Goal: Task Accomplishment & Management: Manage account settings

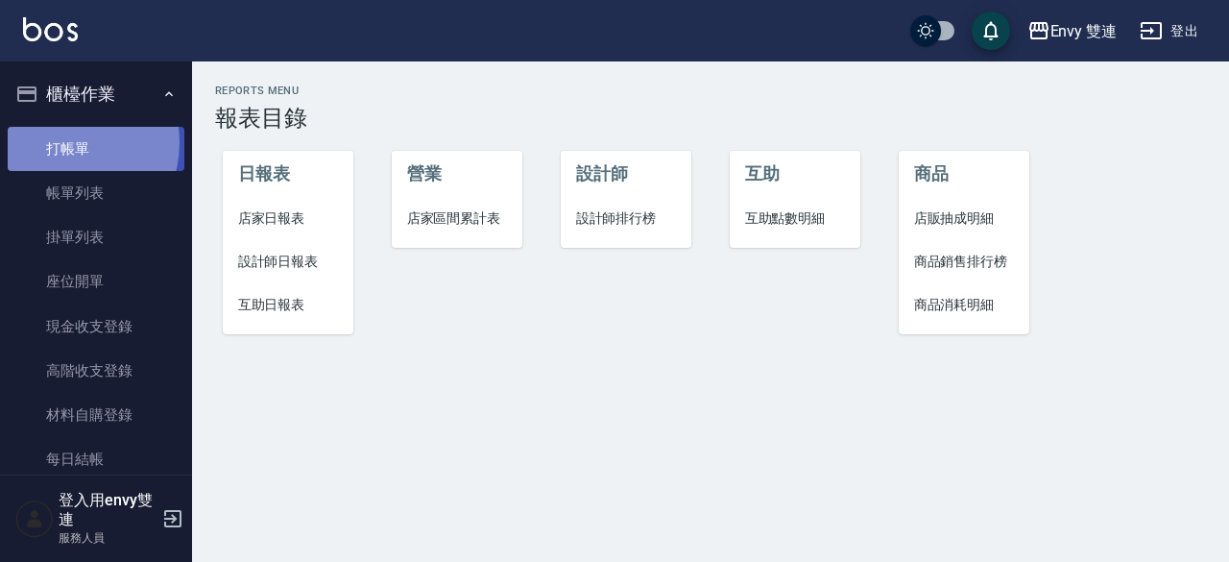
click at [60, 142] on link "打帳單" at bounding box center [96, 149] width 177 height 44
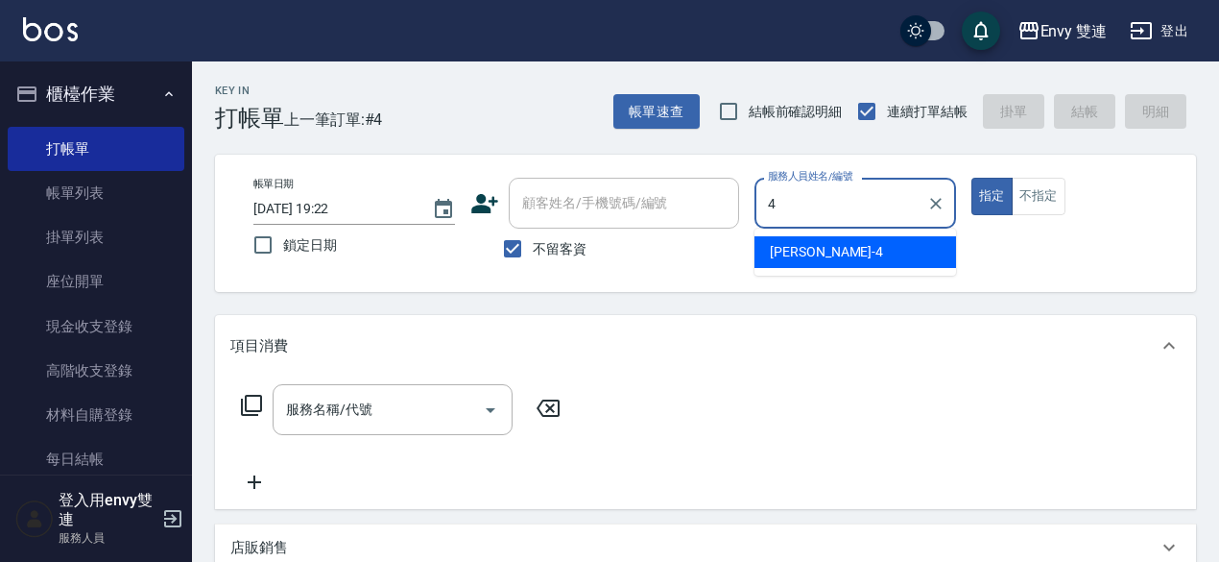
type input "Allan-4"
type button "true"
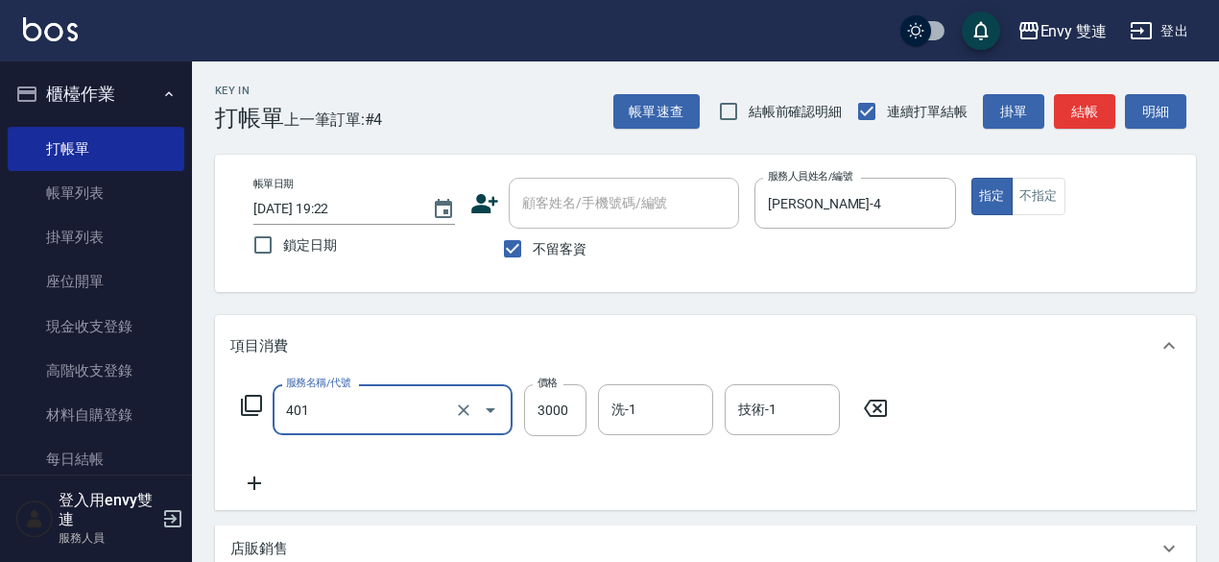
type input "染髮(401)"
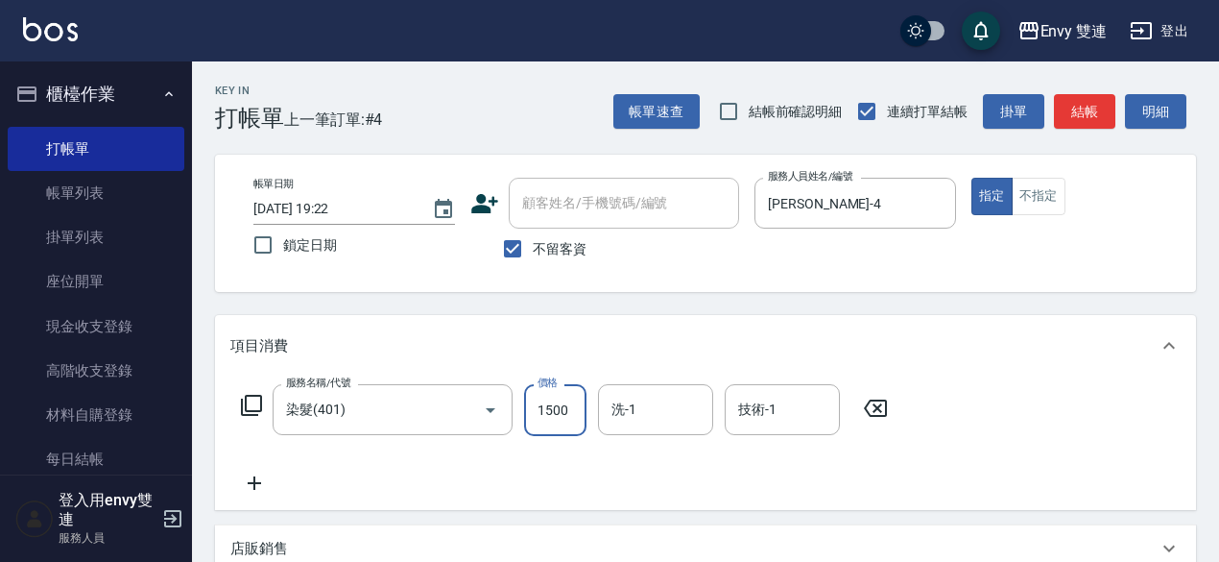
type input "1500"
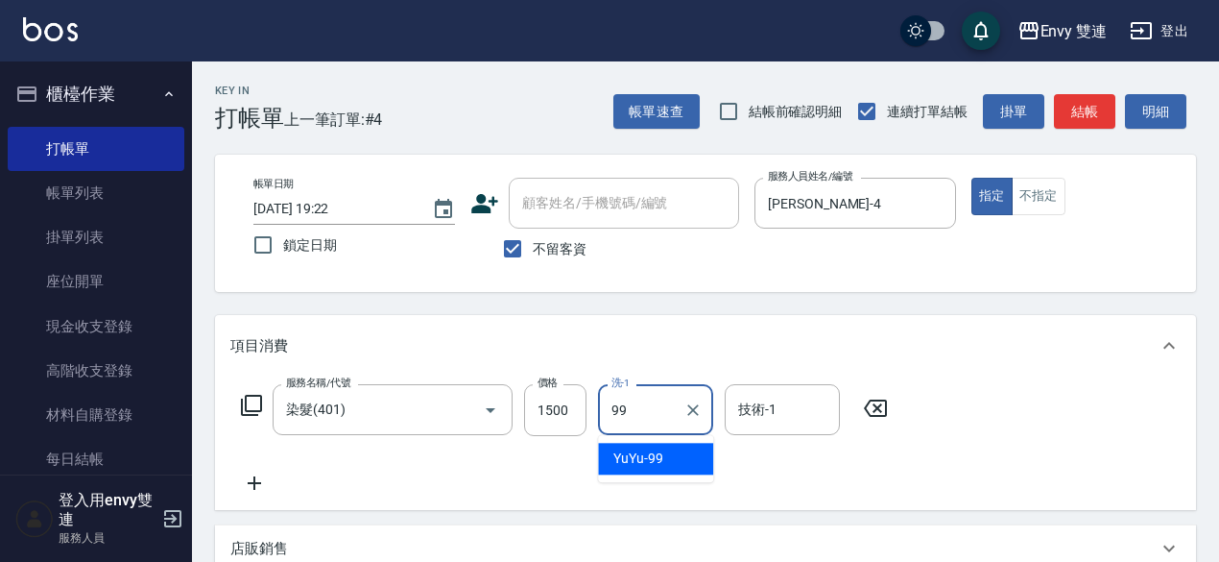
type input "YuYu-99"
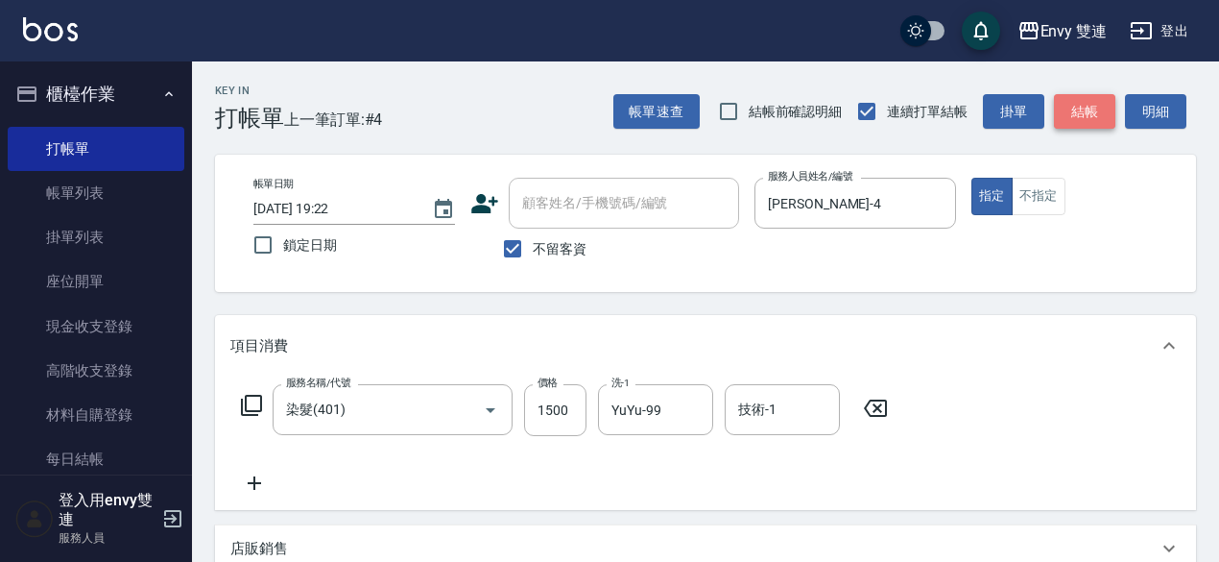
click at [1100, 105] on button "結帳" at bounding box center [1084, 112] width 61 height 36
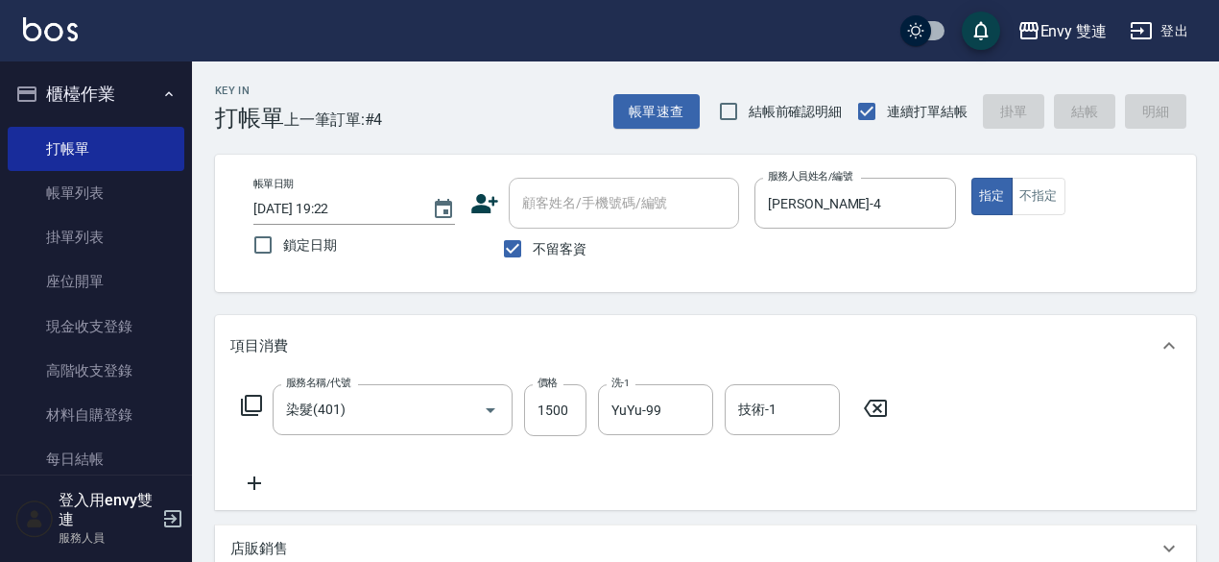
type input "2025/09/08 19:23"
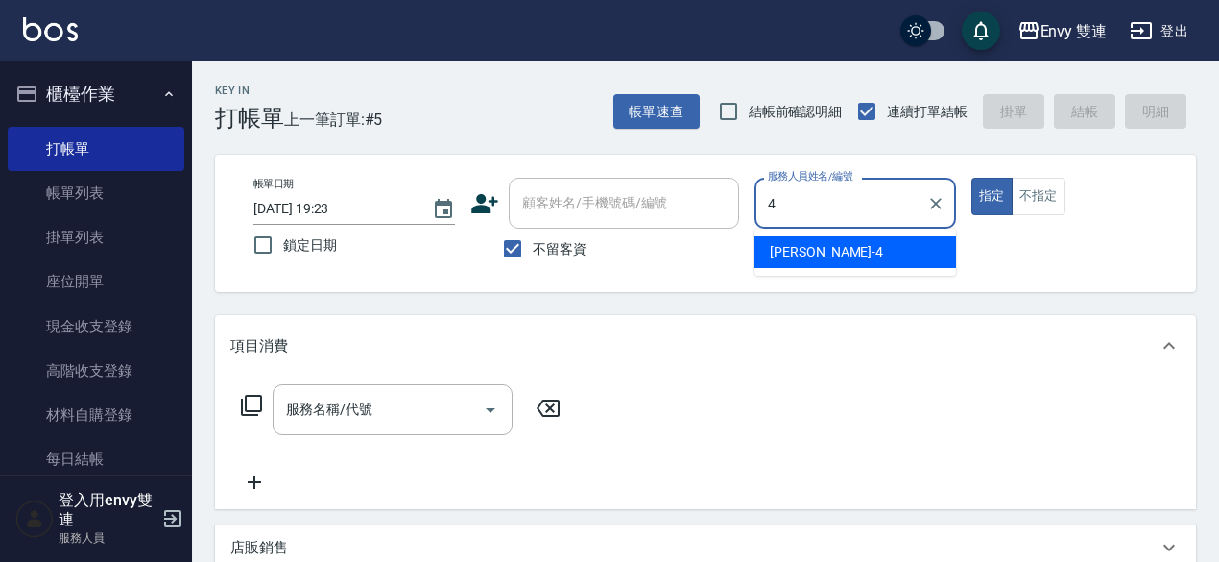
type input "Allan-4"
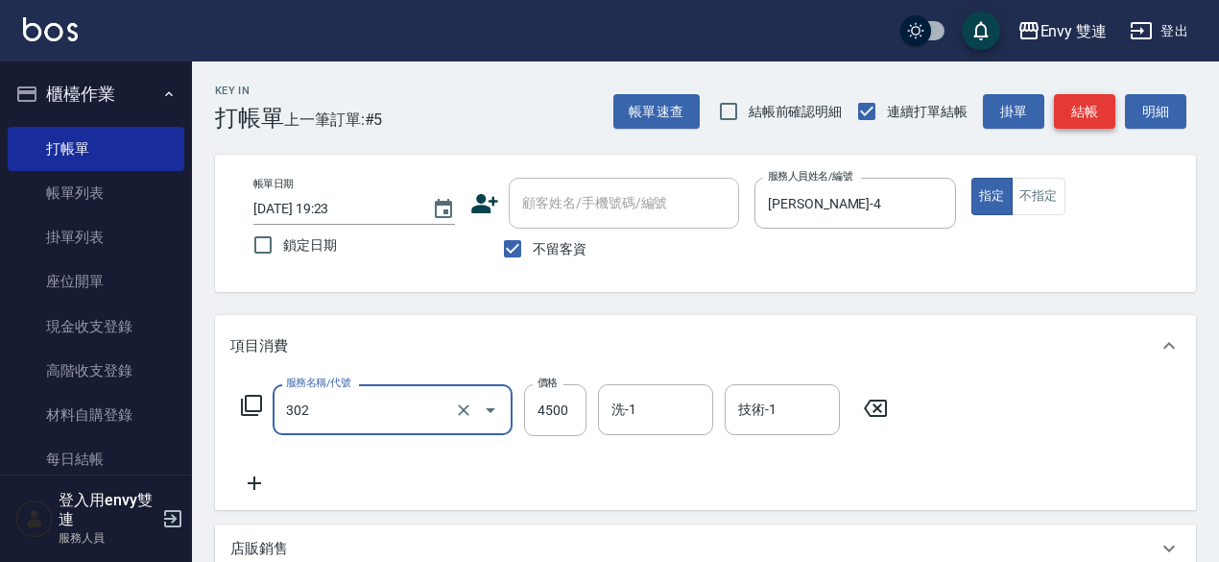
type input "水質感熱塑燙(302)"
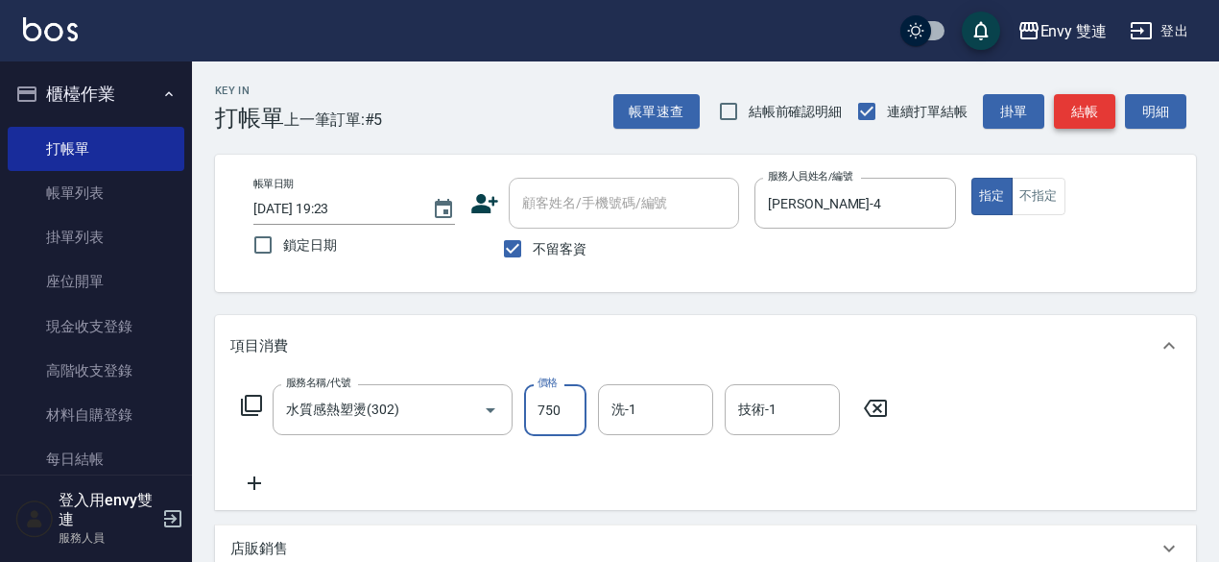
type input "750"
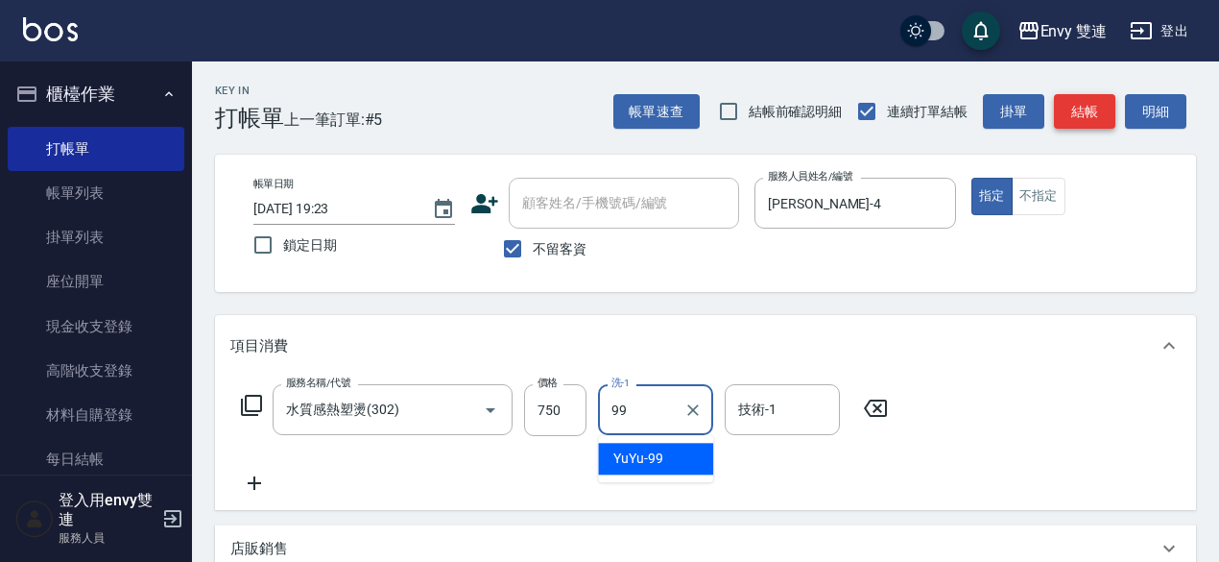
type input "YuYu-99"
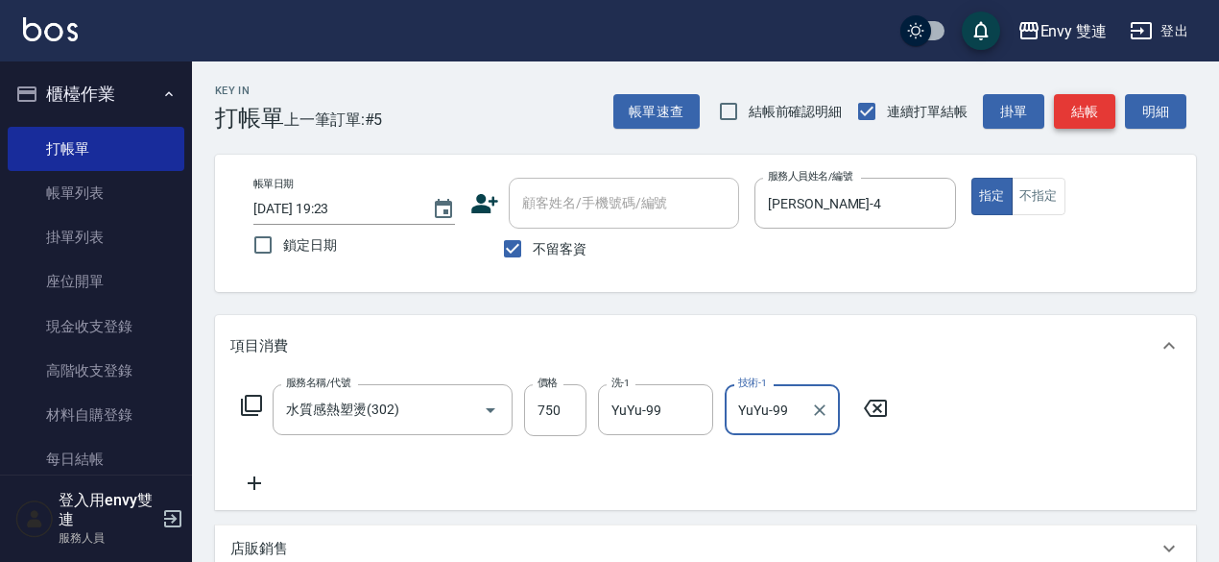
type input "YuYu-99"
click at [1086, 118] on button "結帳" at bounding box center [1084, 112] width 61 height 36
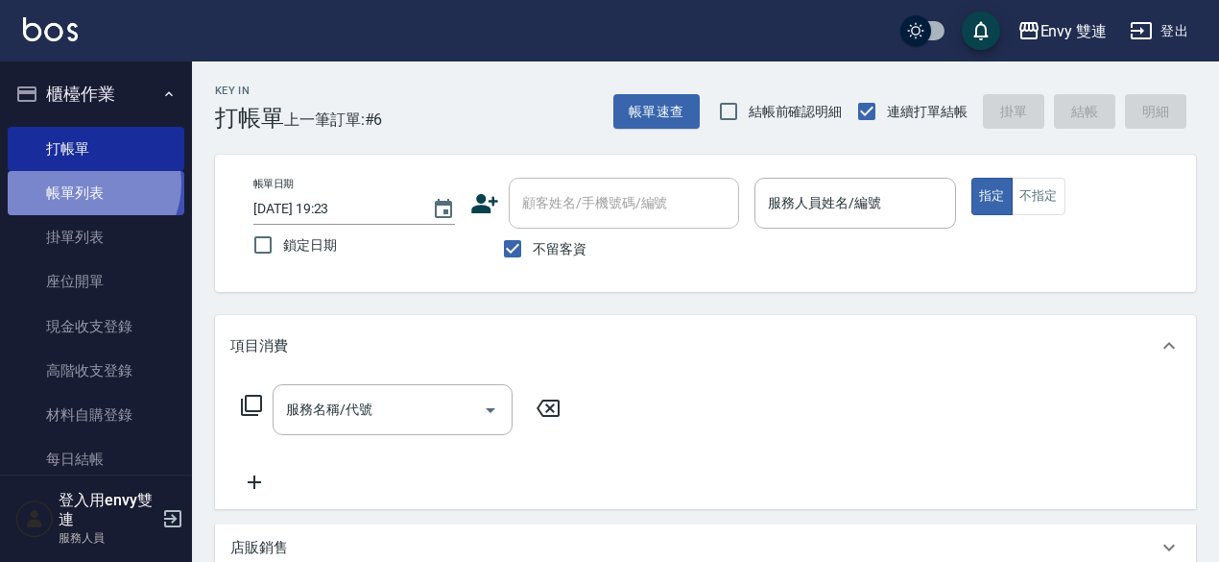
click at [87, 183] on link "帳單列表" at bounding box center [96, 193] width 177 height 44
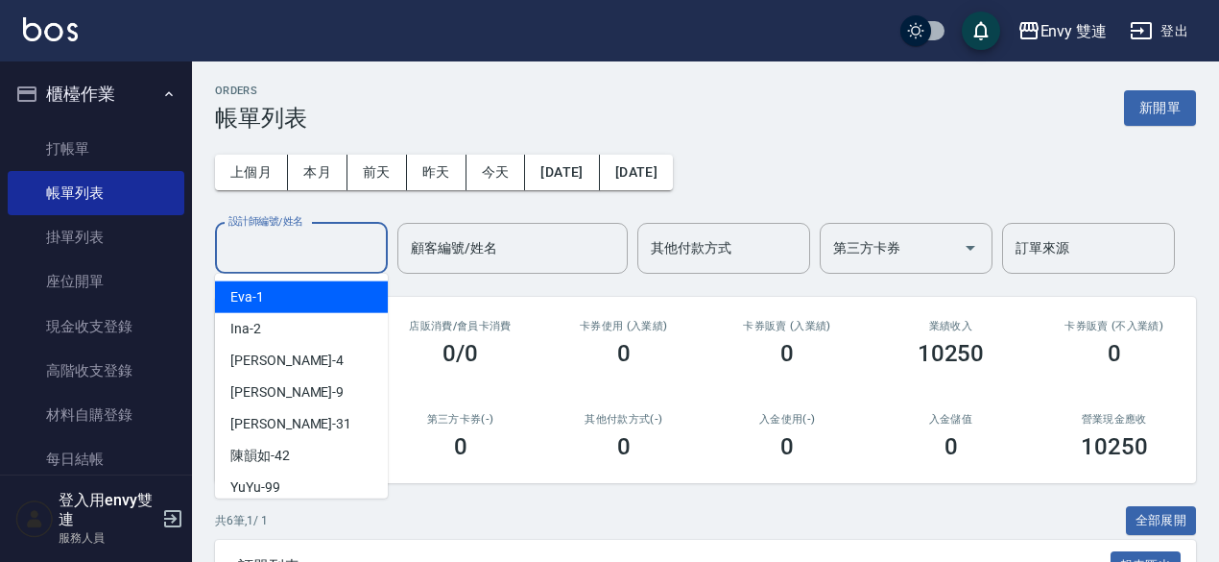
click at [290, 247] on input "設計師編號/姓名" at bounding box center [302, 248] width 156 height 34
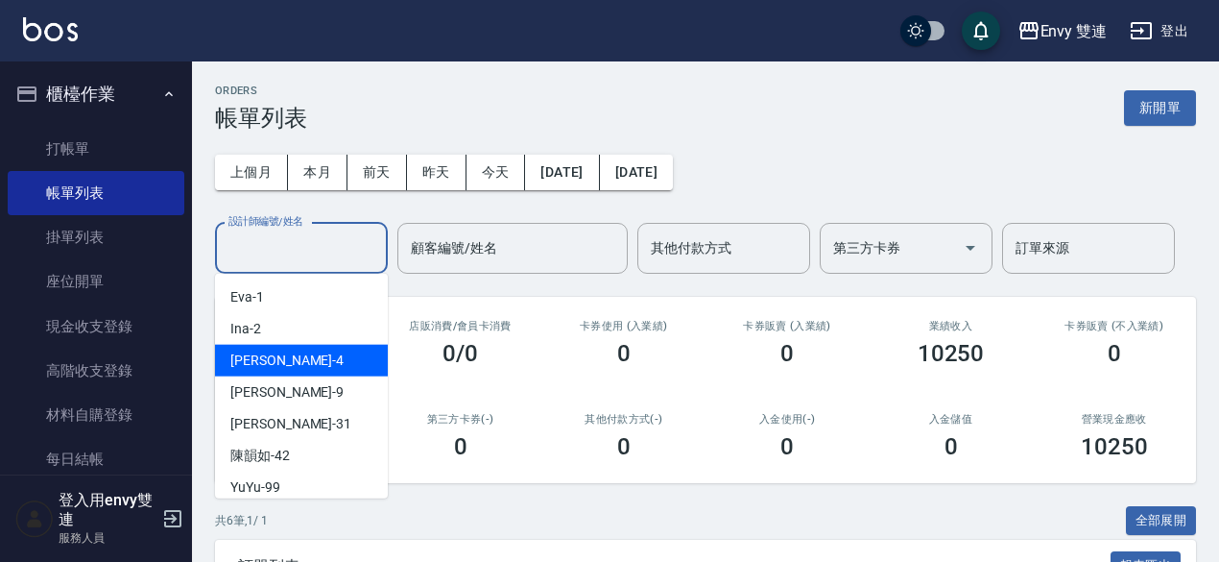
click at [317, 364] on div "Allan -4" at bounding box center [301, 361] width 173 height 32
type input "Allan-4"
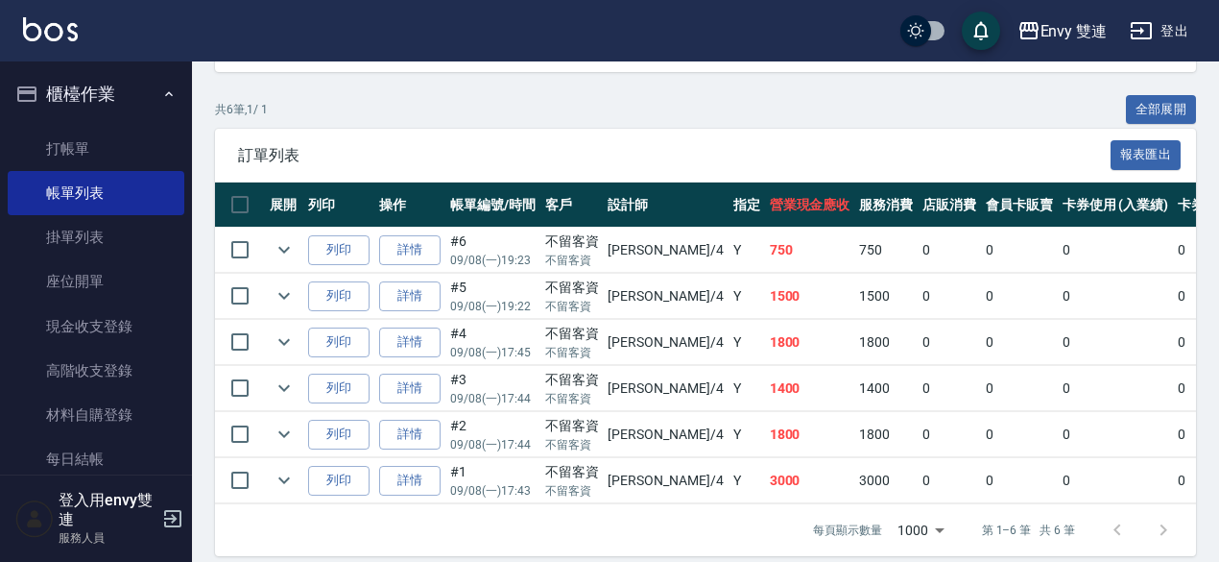
scroll to position [413, 0]
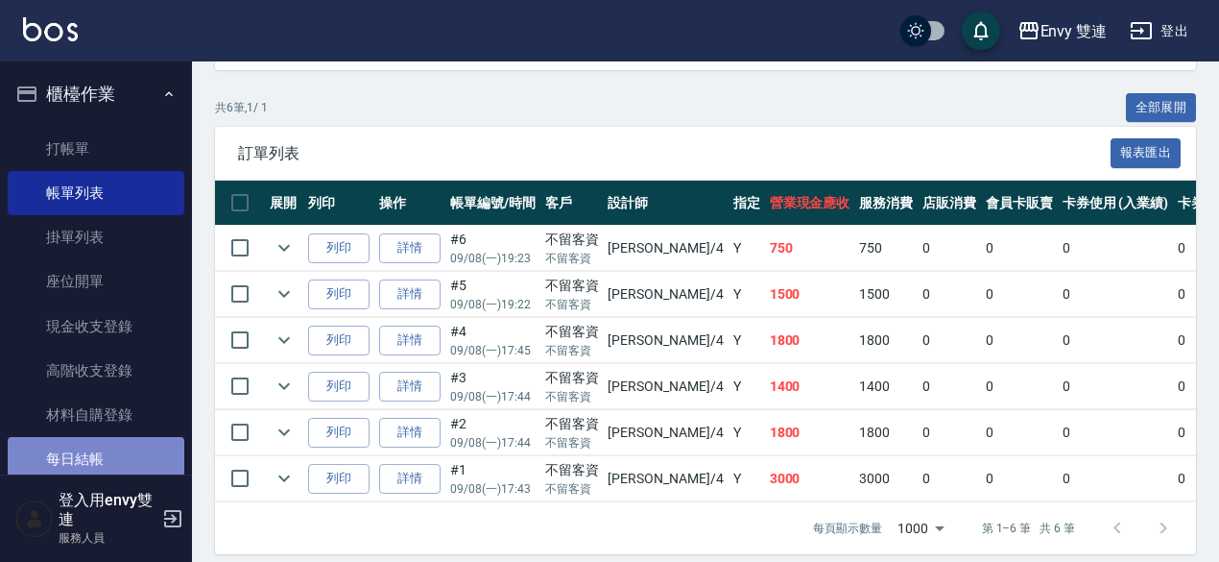
click at [102, 453] on link "每日結帳" at bounding box center [96, 459] width 177 height 44
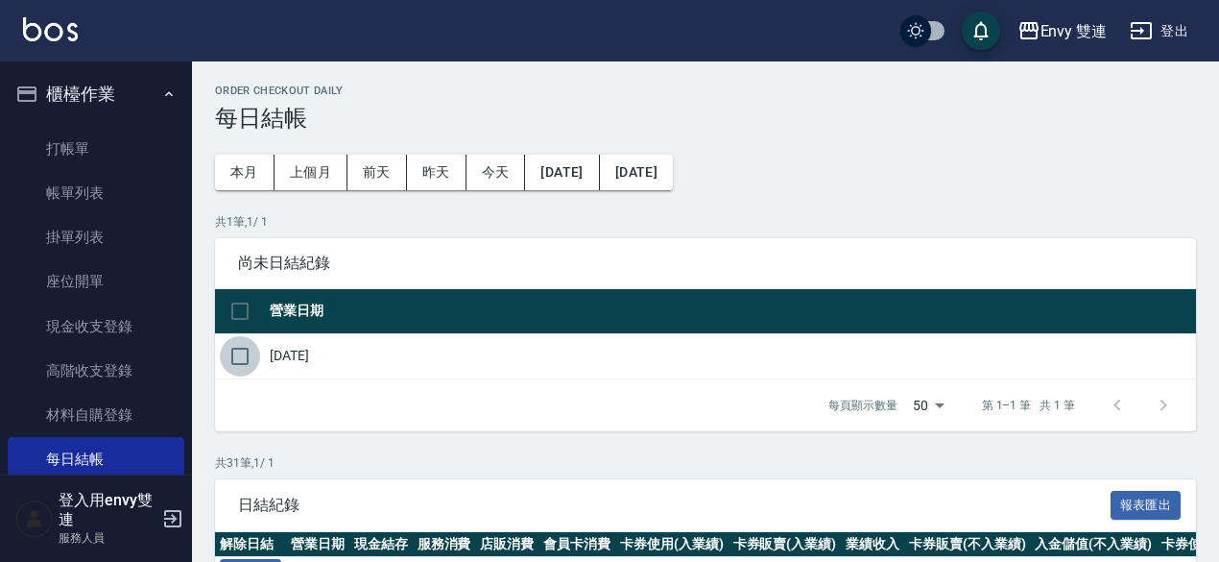
click at [238, 352] on input "checkbox" at bounding box center [240, 356] width 40 height 40
checkbox input "true"
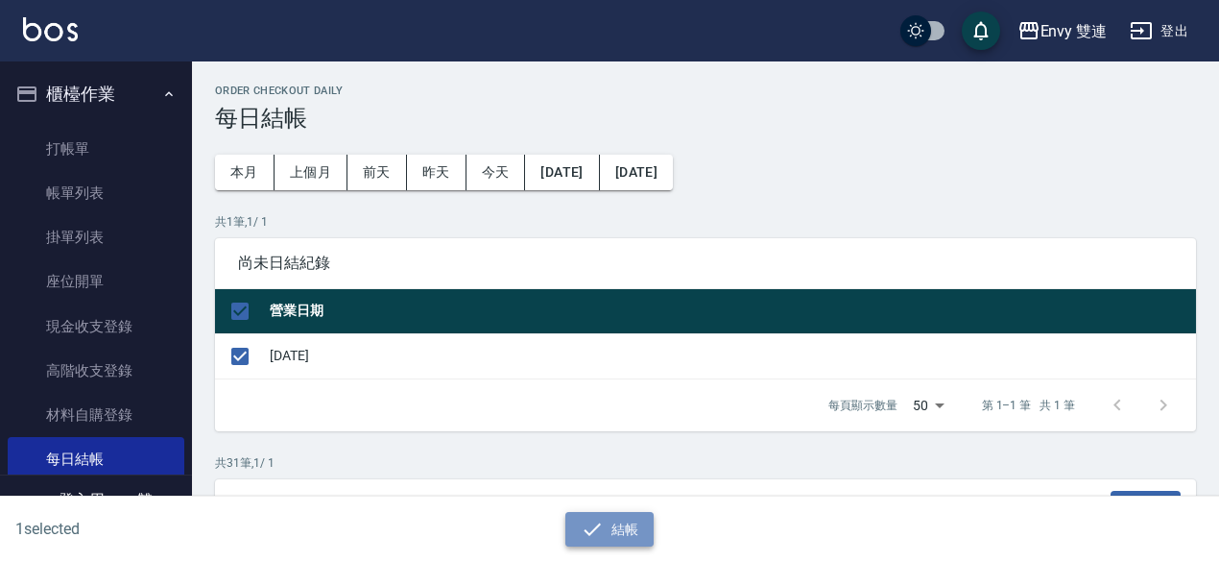
click at [615, 518] on button "結帳" at bounding box center [610, 530] width 89 height 36
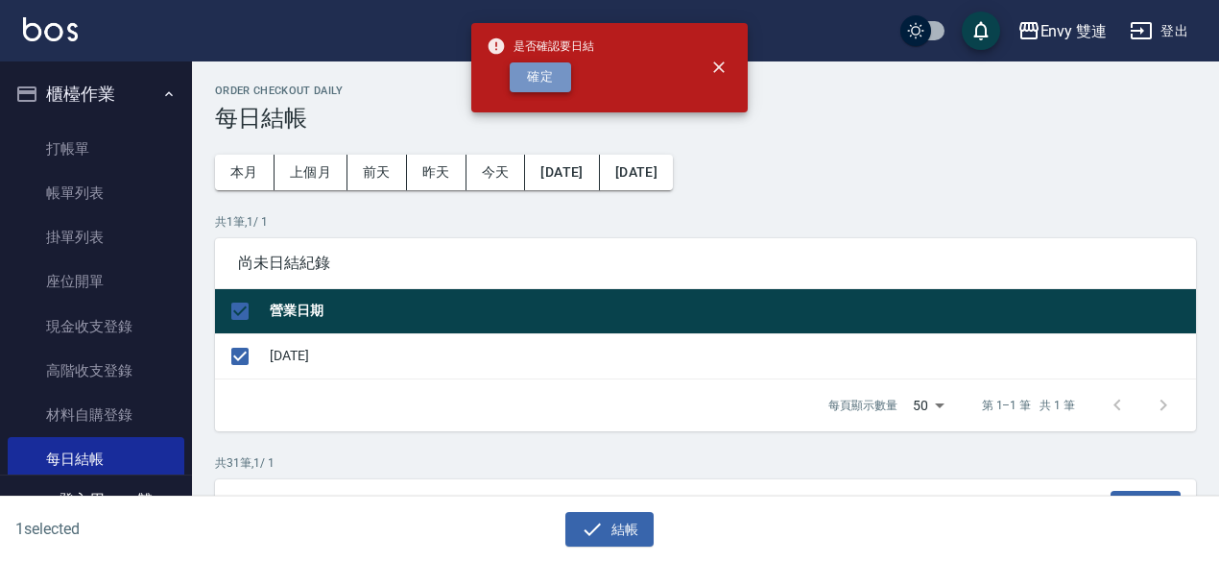
click at [543, 74] on button "確定" at bounding box center [540, 77] width 61 height 30
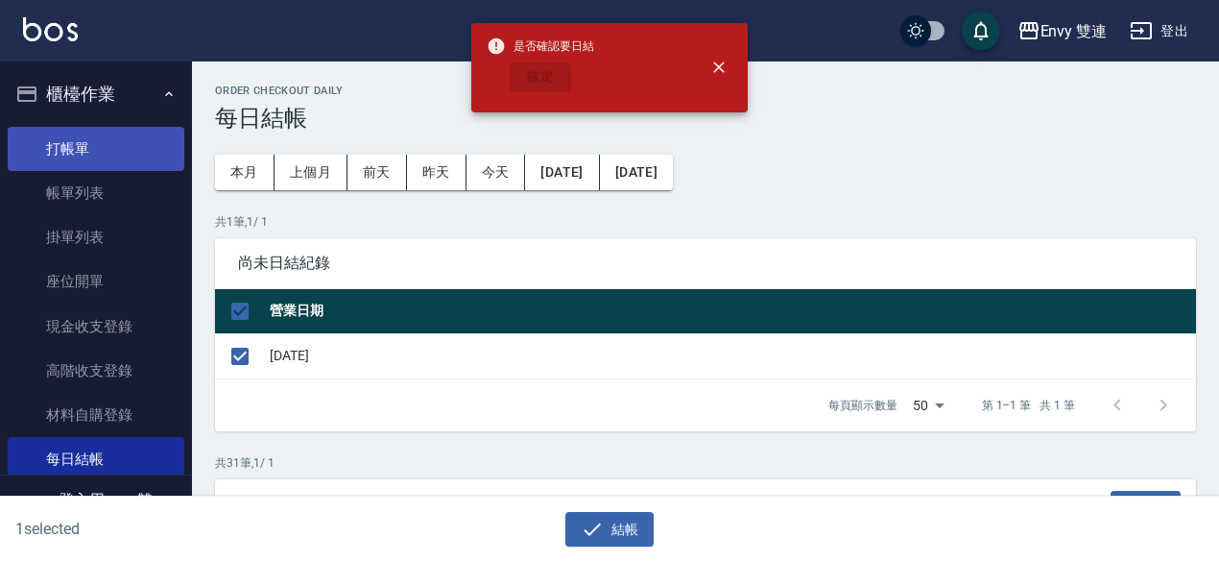
checkbox input "false"
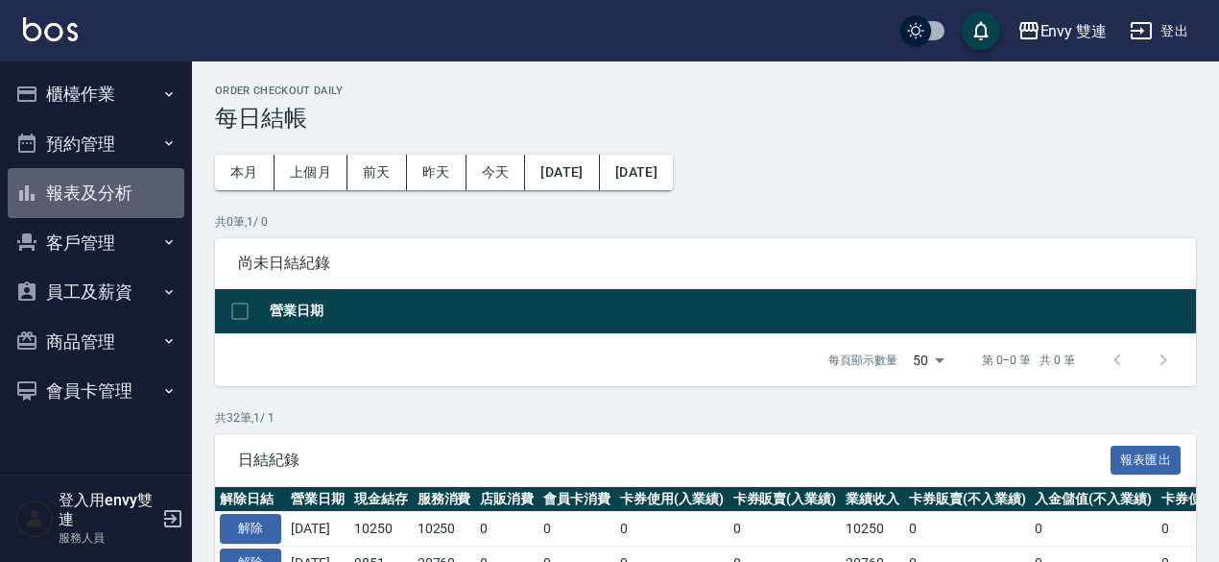
click at [103, 183] on button "報表及分析" at bounding box center [96, 193] width 177 height 50
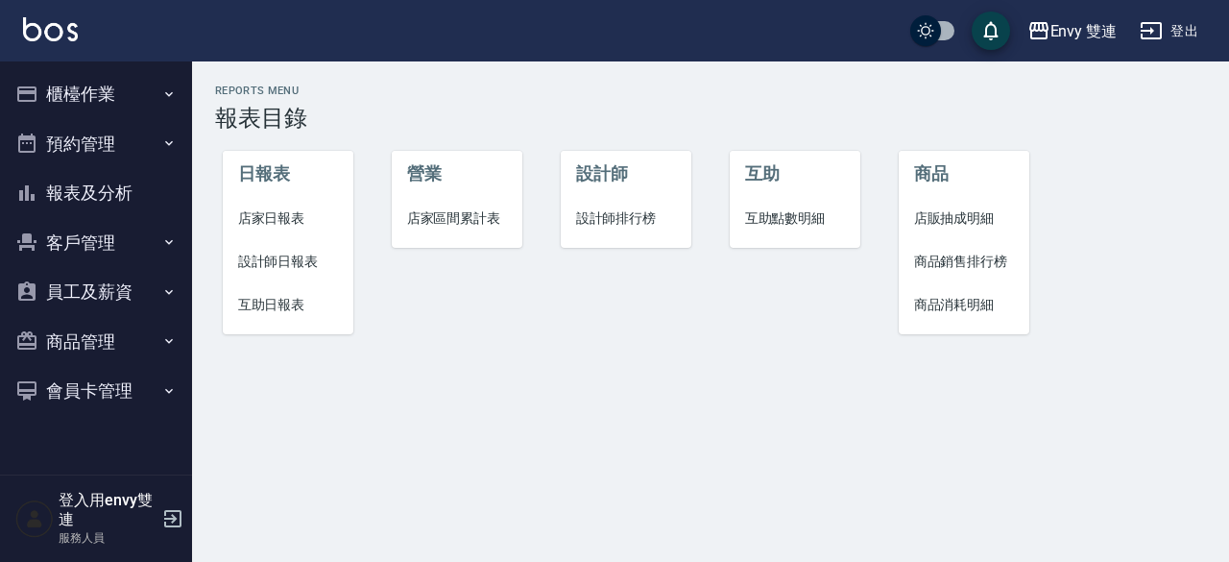
click at [284, 209] on span "店家日報表" at bounding box center [288, 218] width 101 height 20
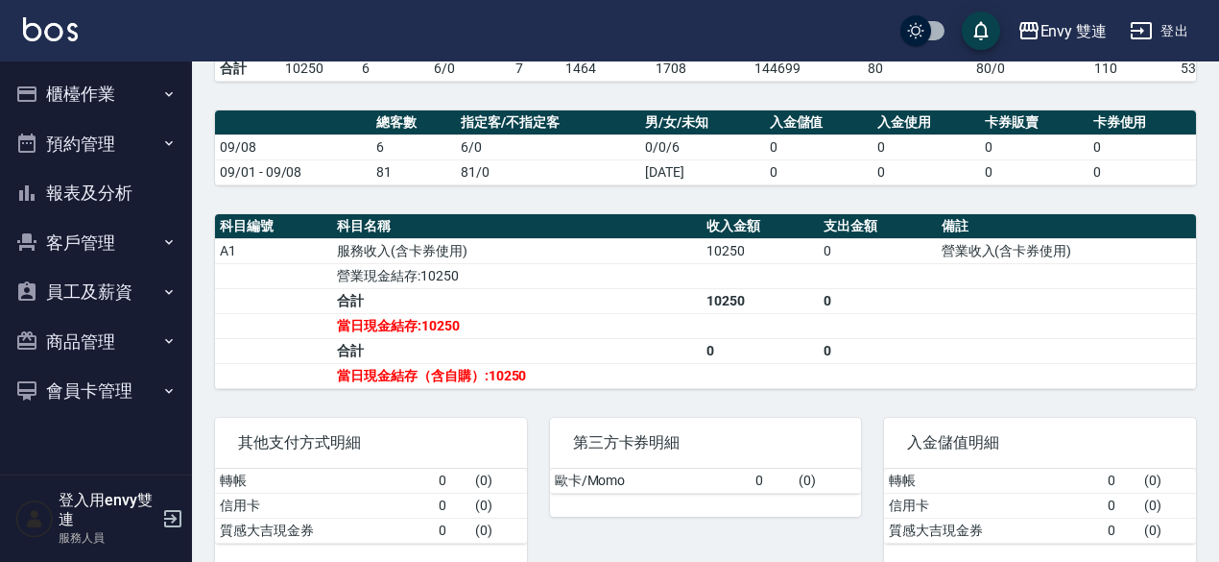
scroll to position [458, 0]
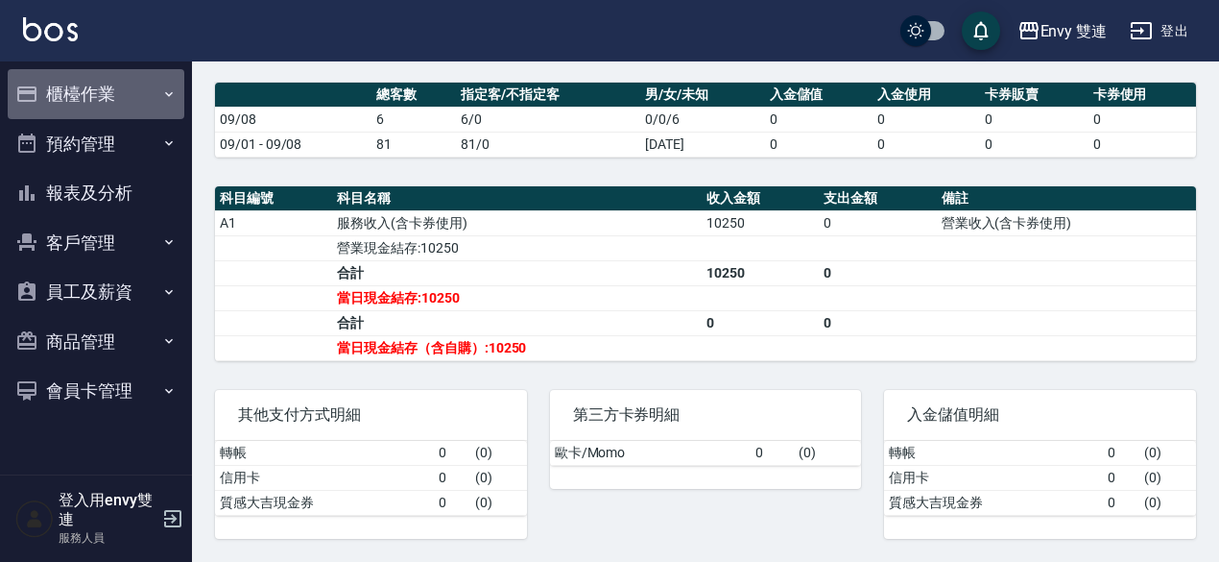
click at [100, 84] on button "櫃檯作業" at bounding box center [96, 94] width 177 height 50
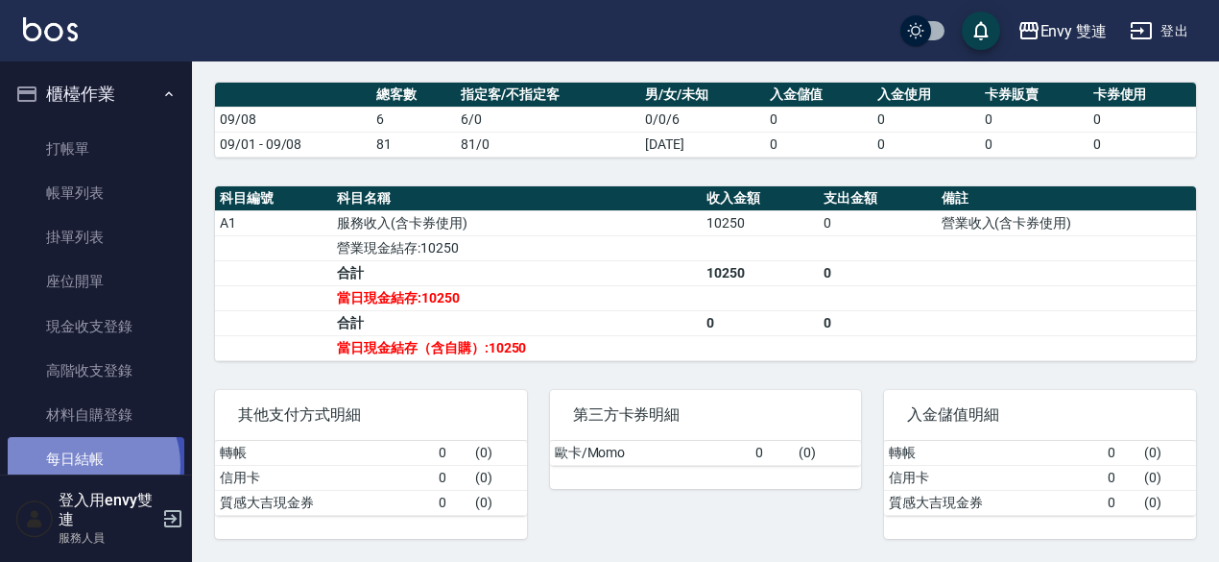
click at [88, 465] on link "每日結帳" at bounding box center [96, 459] width 177 height 44
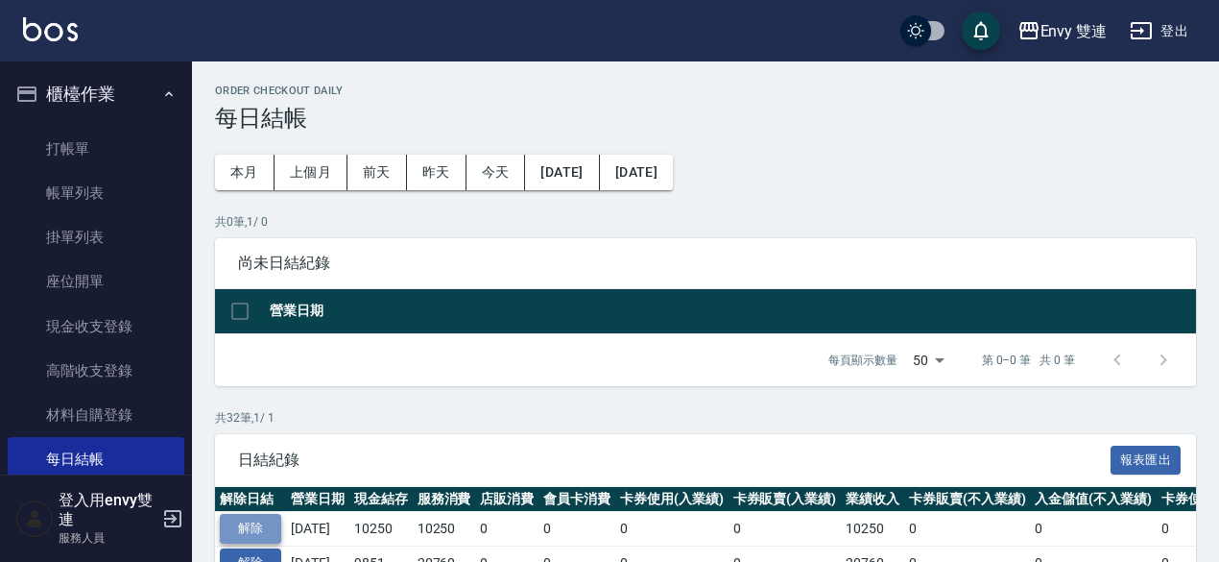
click at [255, 527] on button "解除" at bounding box center [250, 529] width 61 height 30
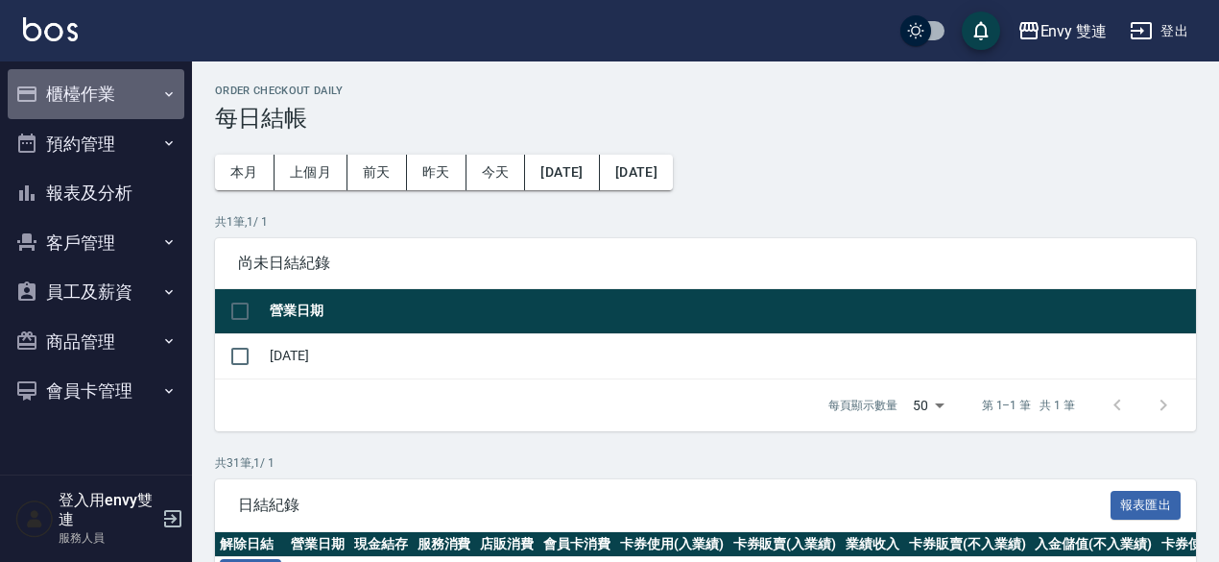
click at [57, 80] on button "櫃檯作業" at bounding box center [96, 94] width 177 height 50
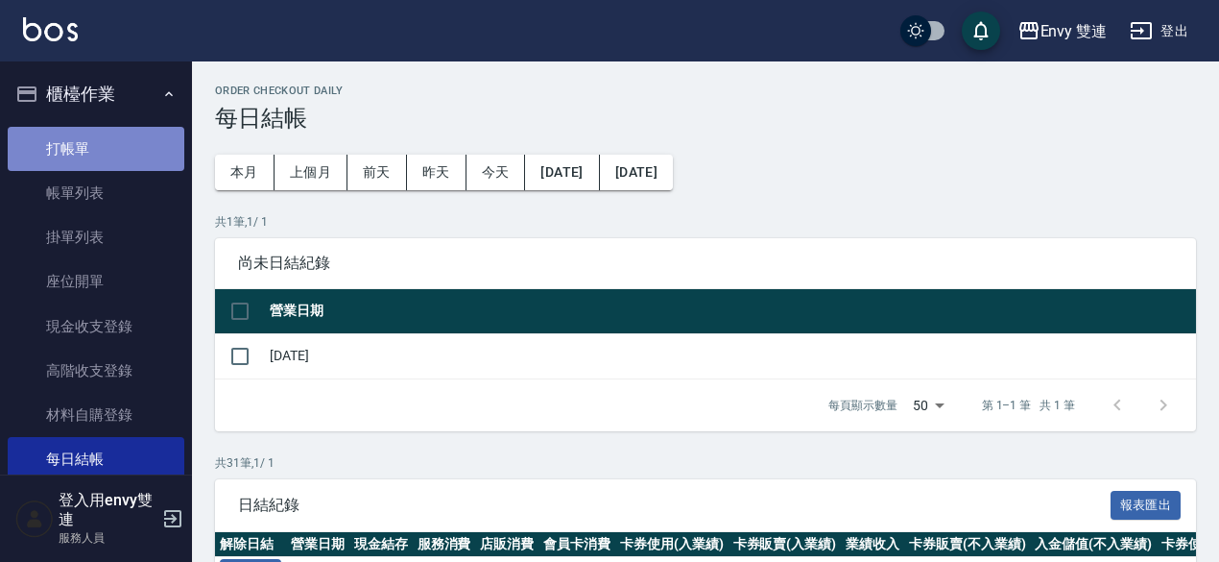
click at [117, 158] on link "打帳單" at bounding box center [96, 149] width 177 height 44
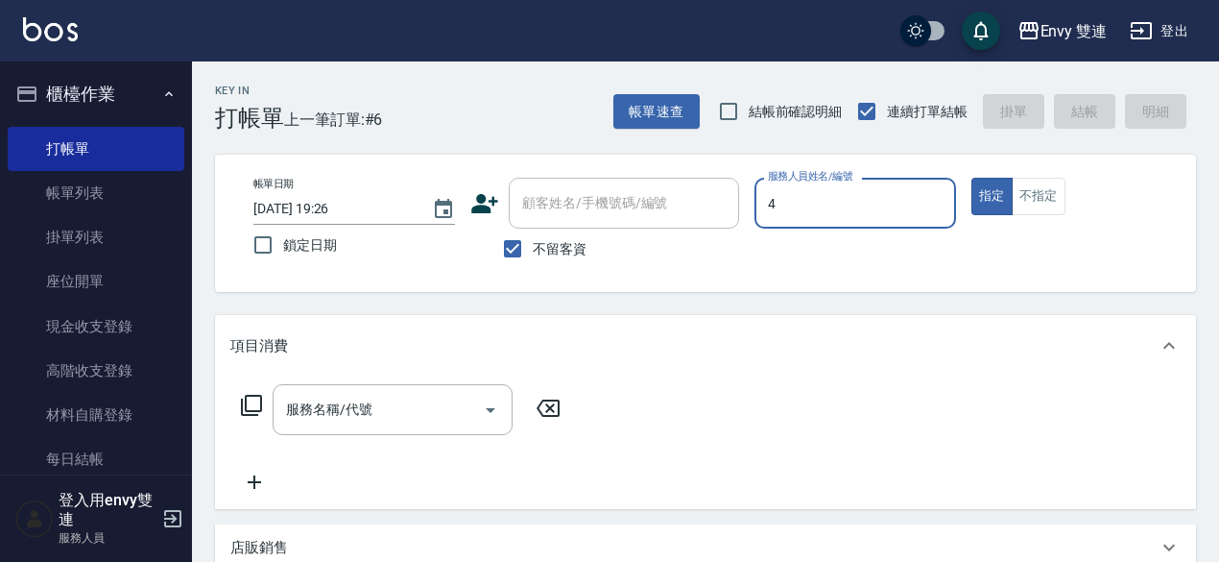
type input "Allan-4"
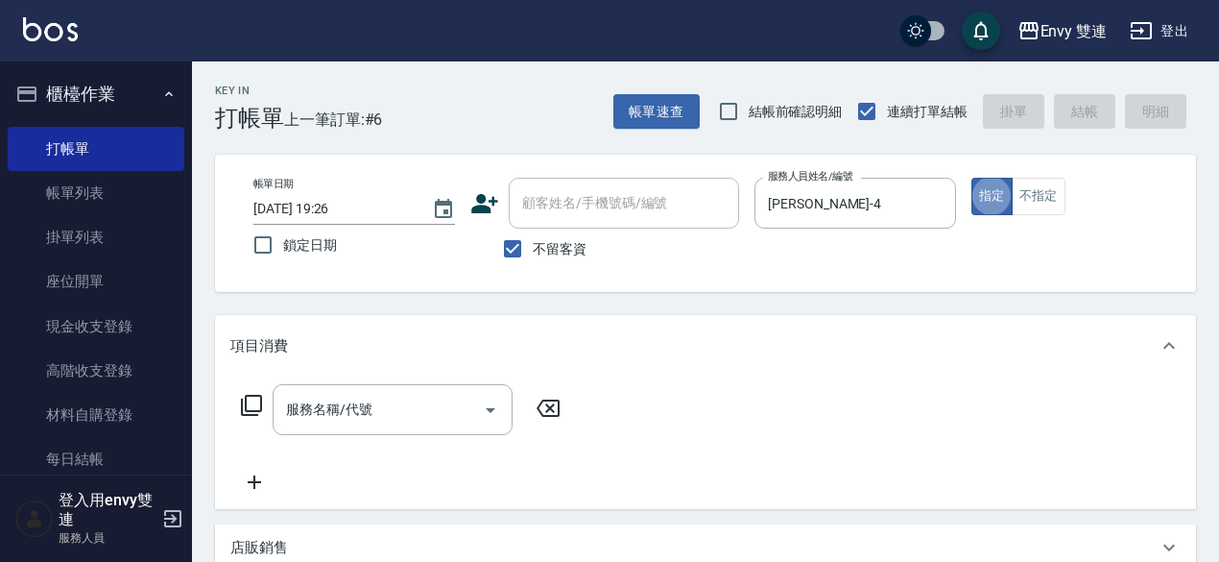
type button "true"
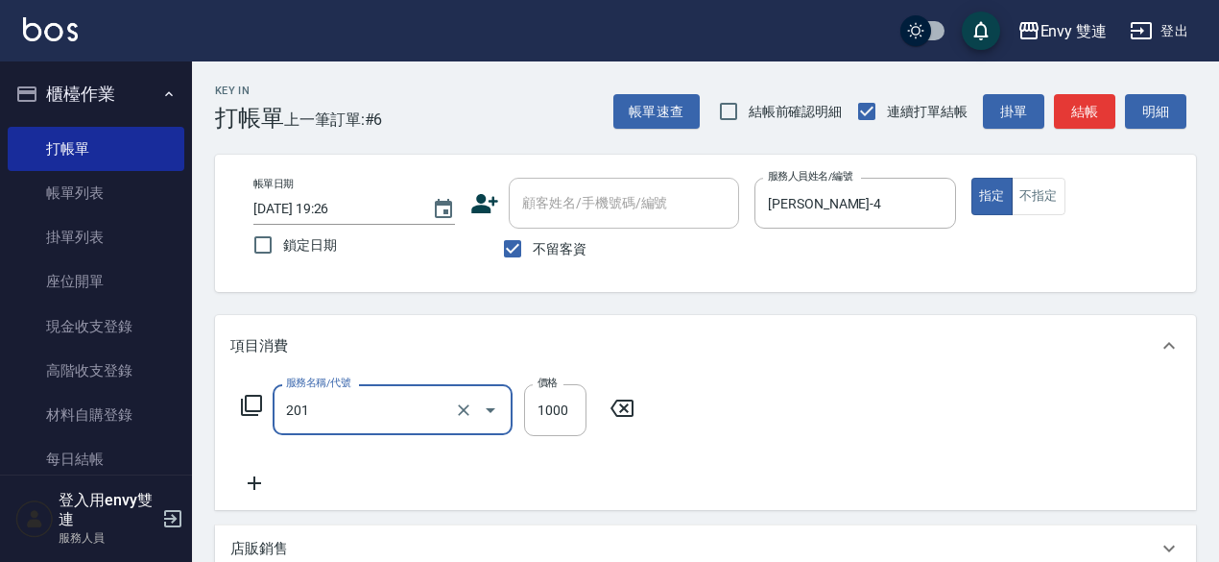
type input "剪髮(201)"
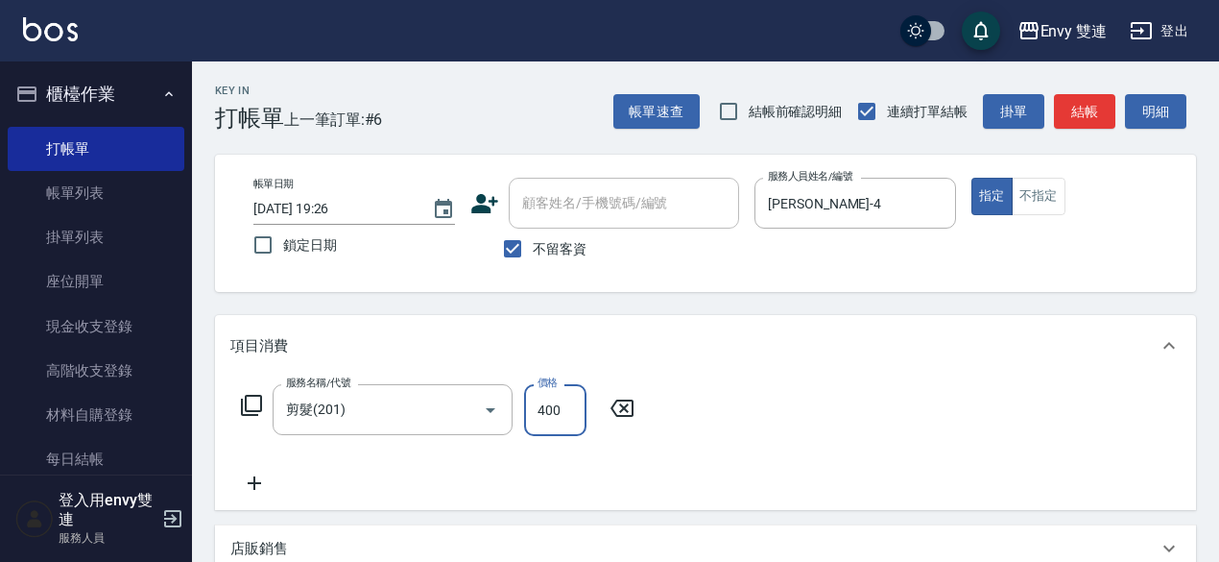
type input "400"
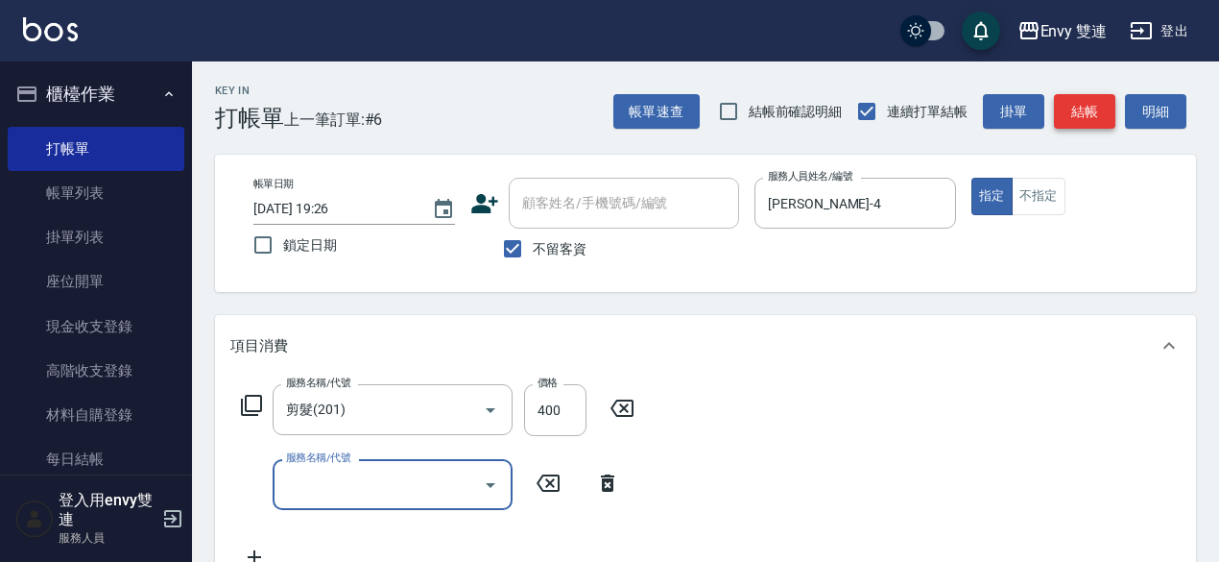
click at [1081, 121] on button "結帳" at bounding box center [1084, 112] width 61 height 36
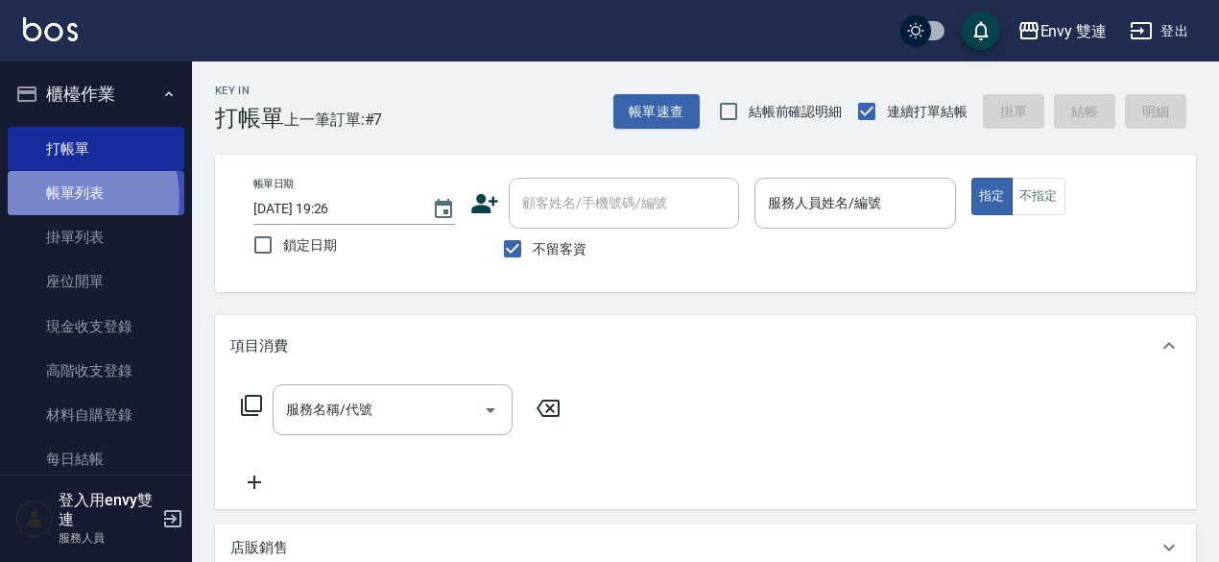
click at [61, 199] on link "帳單列表" at bounding box center [96, 193] width 177 height 44
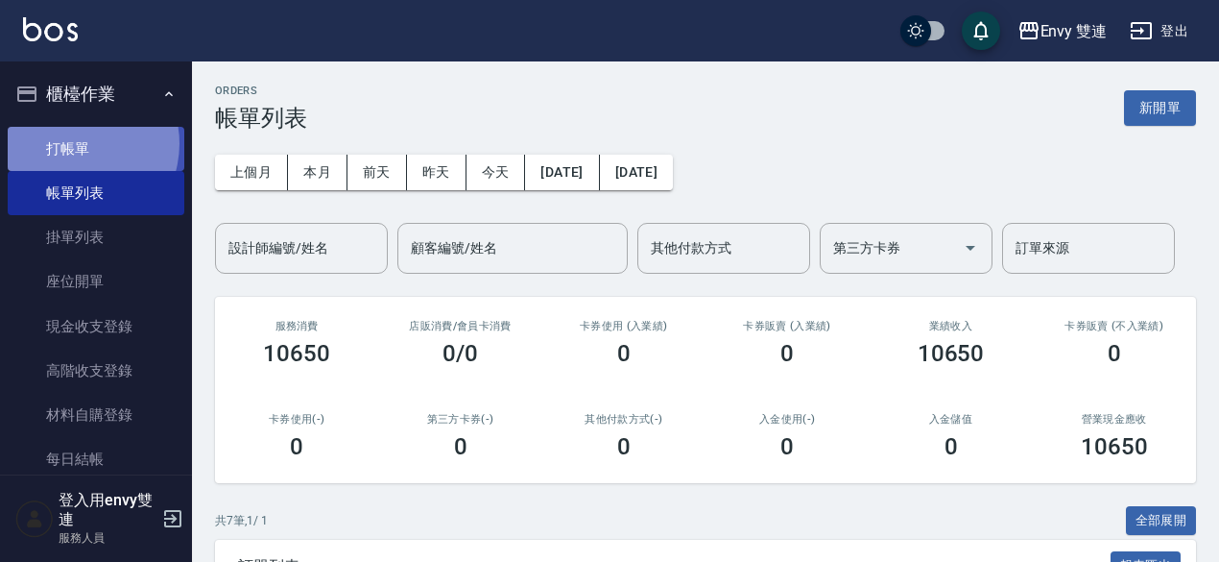
click at [73, 143] on link "打帳單" at bounding box center [96, 149] width 177 height 44
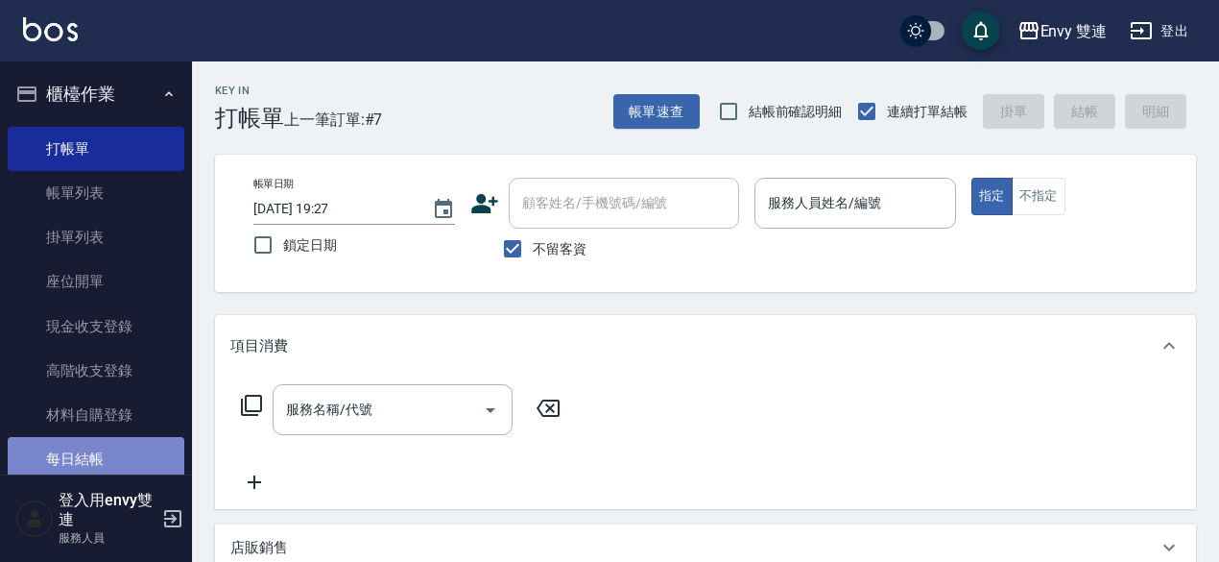
click at [118, 441] on link "每日結帳" at bounding box center [96, 459] width 177 height 44
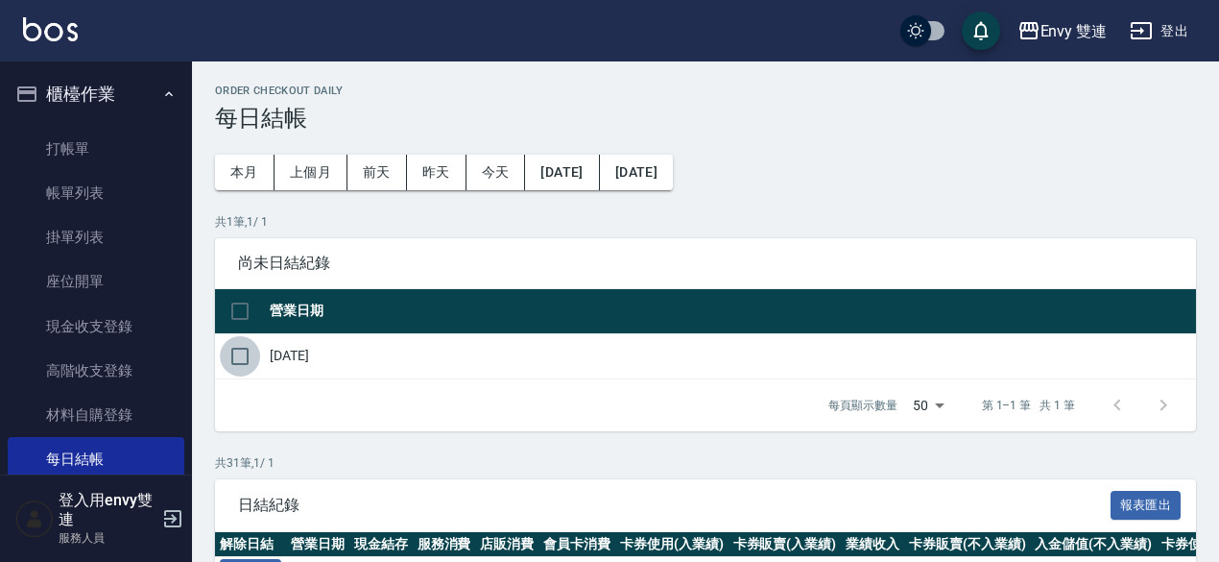
click at [240, 359] on input "checkbox" at bounding box center [240, 356] width 40 height 40
checkbox input "true"
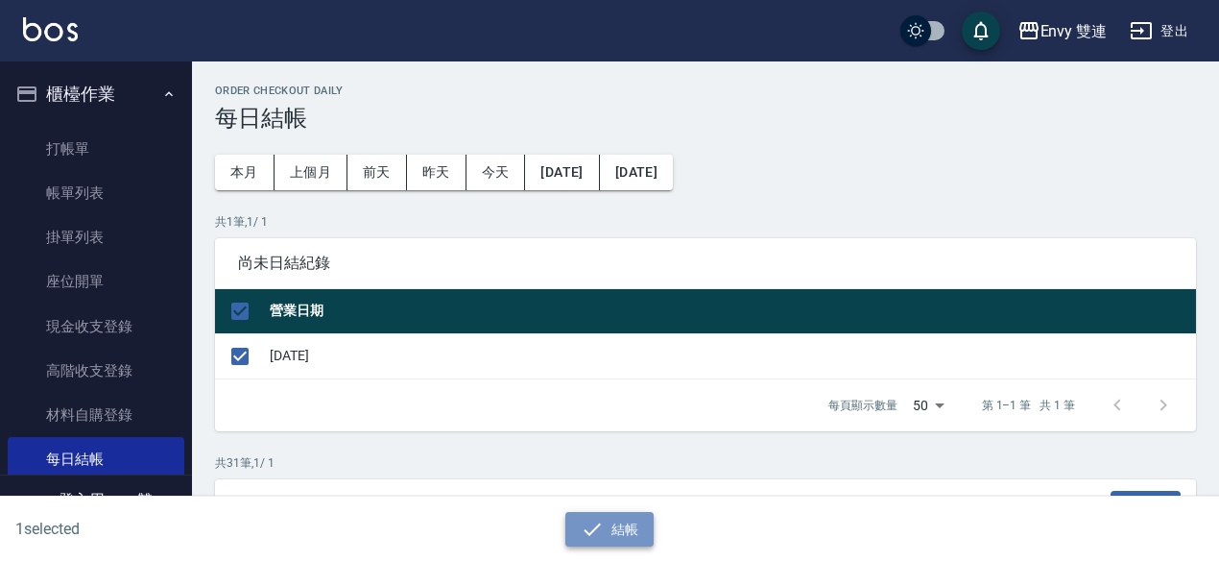
click at [574, 518] on button "結帳" at bounding box center [610, 530] width 89 height 36
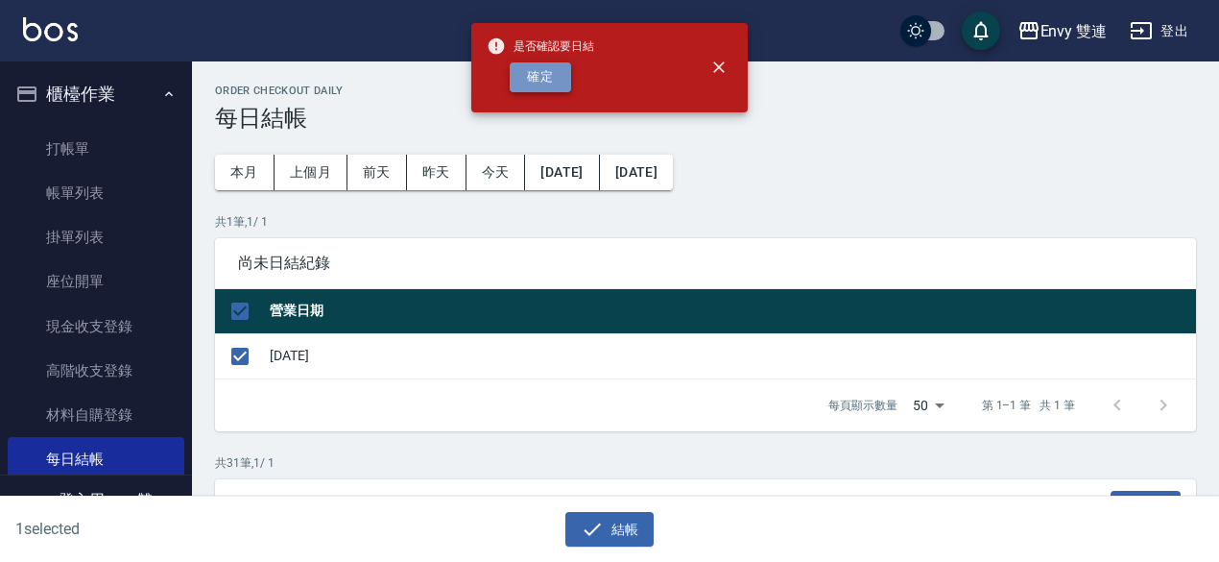
click at [520, 80] on button "確定" at bounding box center [540, 77] width 61 height 30
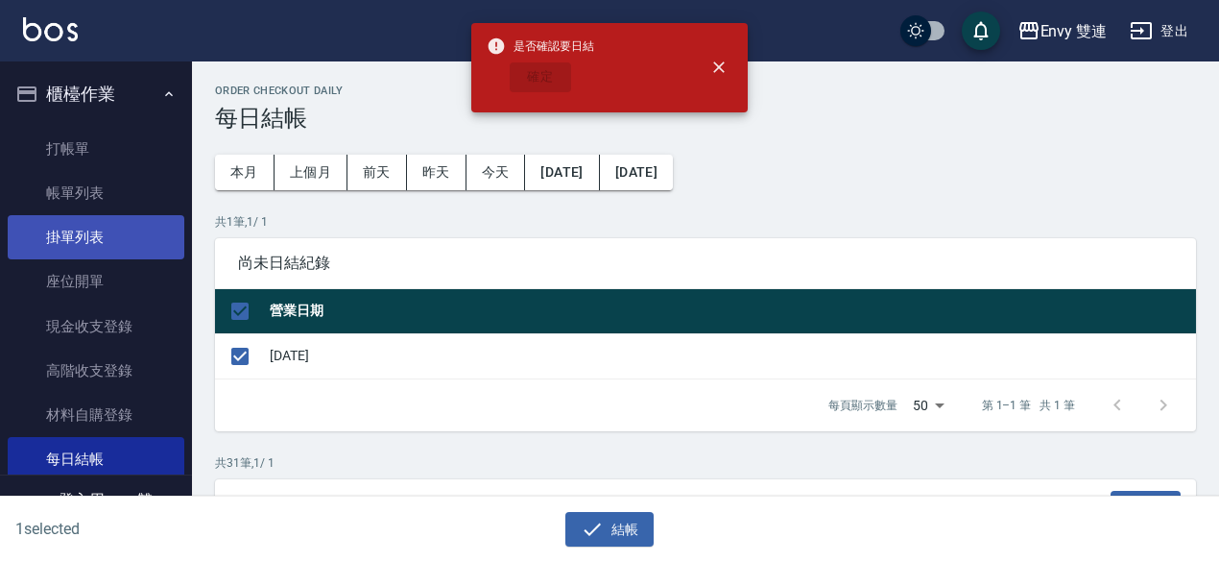
checkbox input "false"
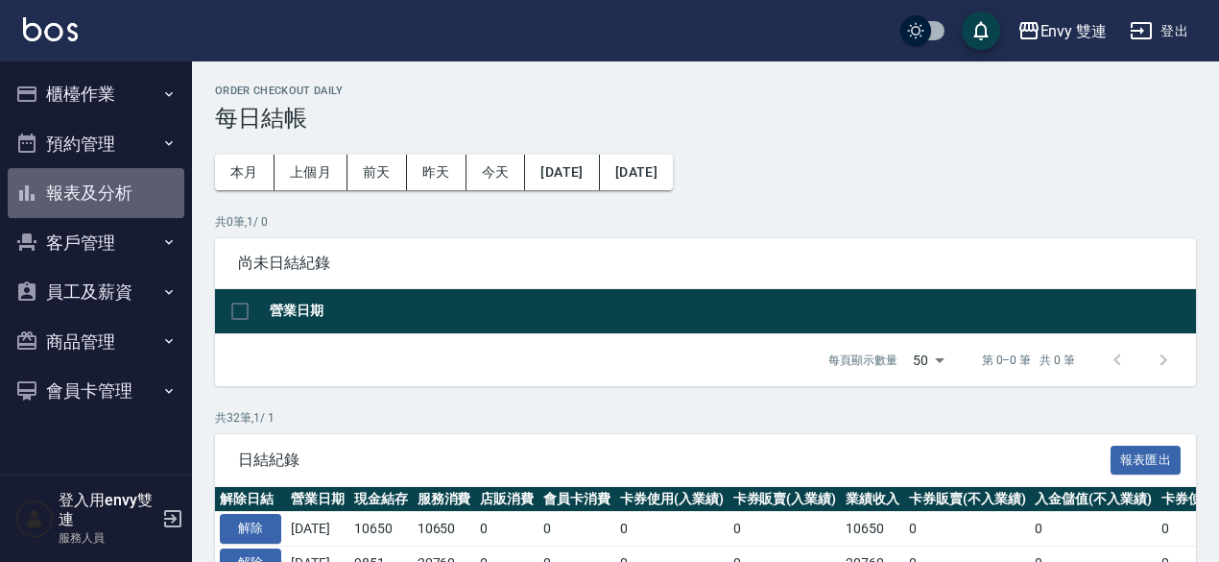
click at [103, 191] on button "報表及分析" at bounding box center [96, 193] width 177 height 50
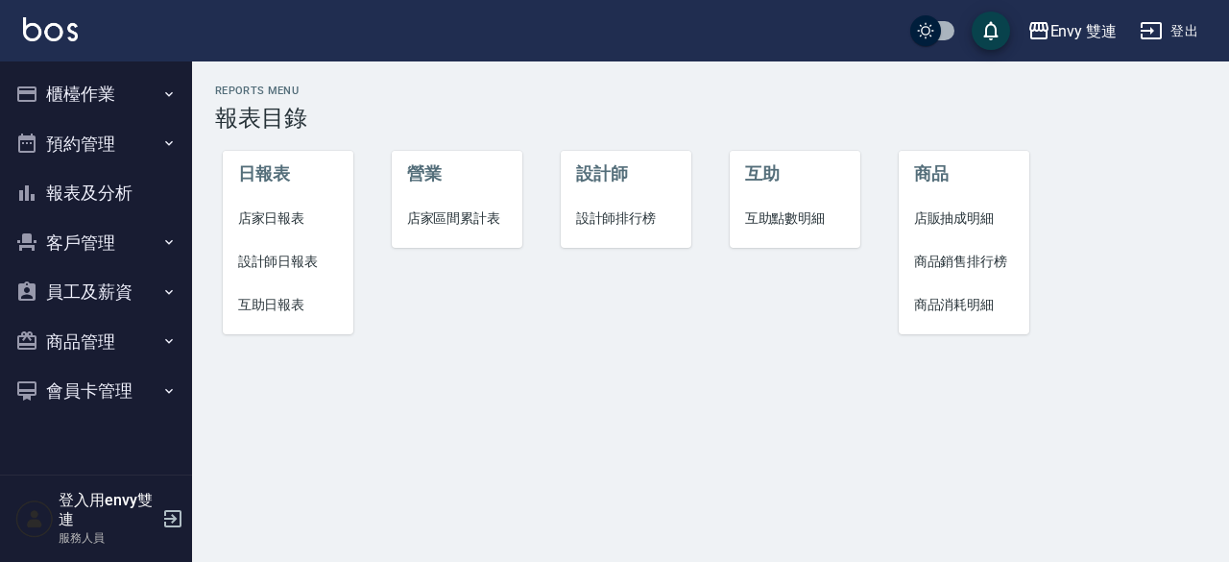
click at [289, 229] on li "店家日報表" at bounding box center [289, 218] width 132 height 43
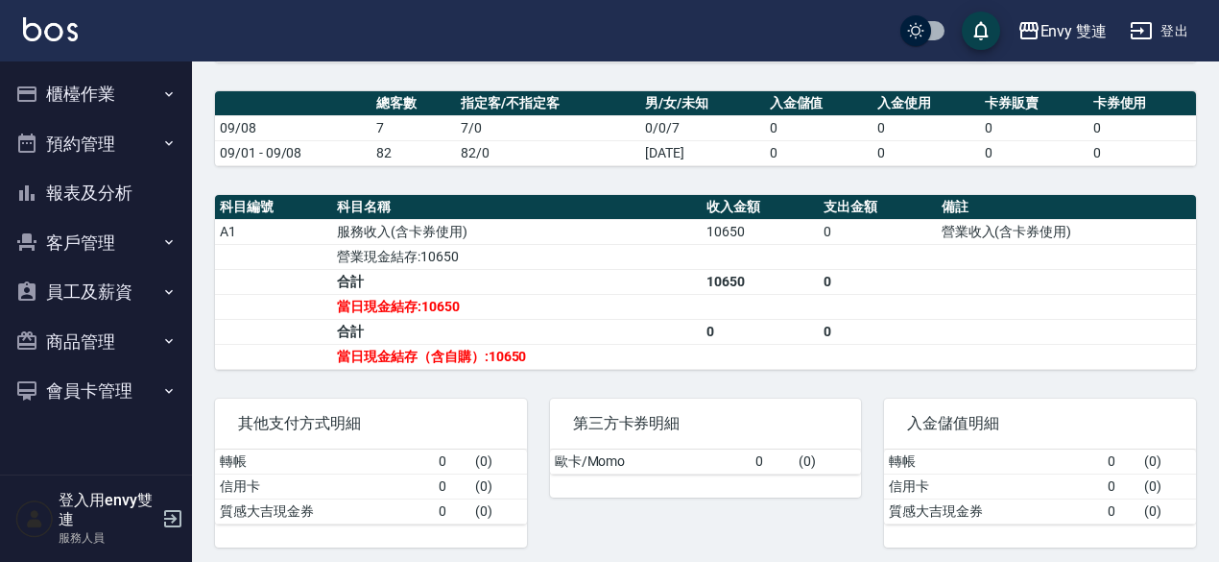
scroll to position [451, 0]
